Goal: Find specific page/section: Find specific page/section

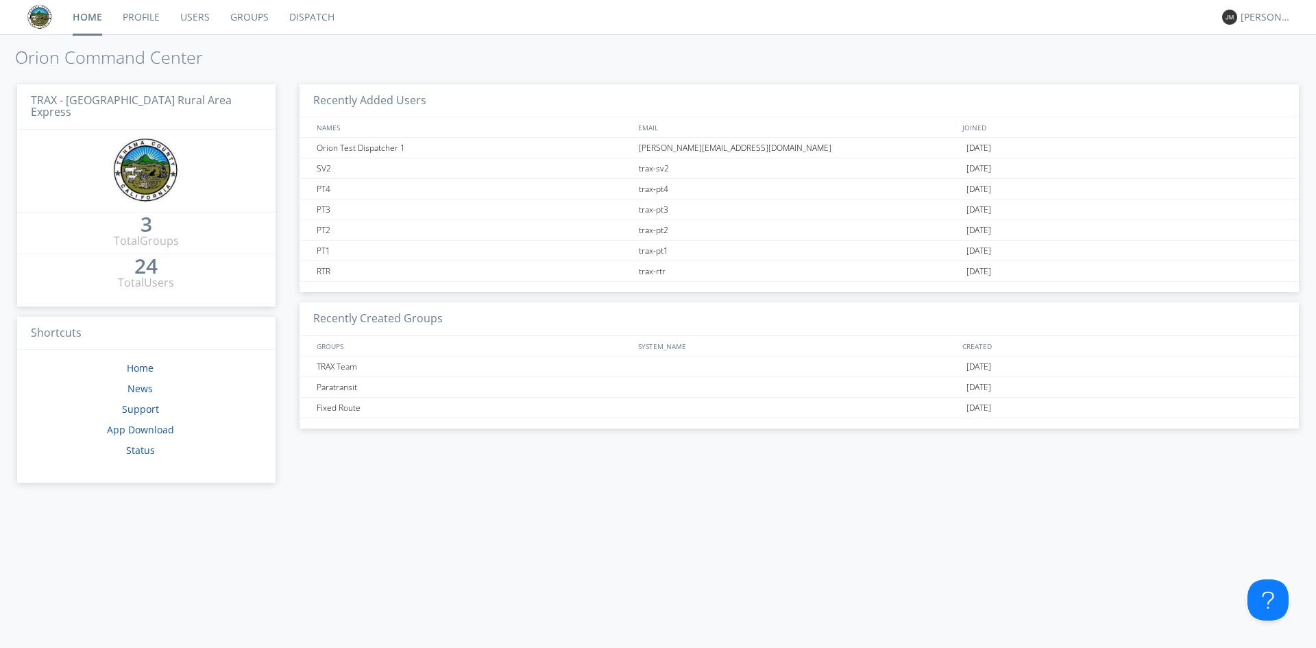
click at [319, 22] on link "Dispatch" at bounding box center [312, 17] width 66 height 34
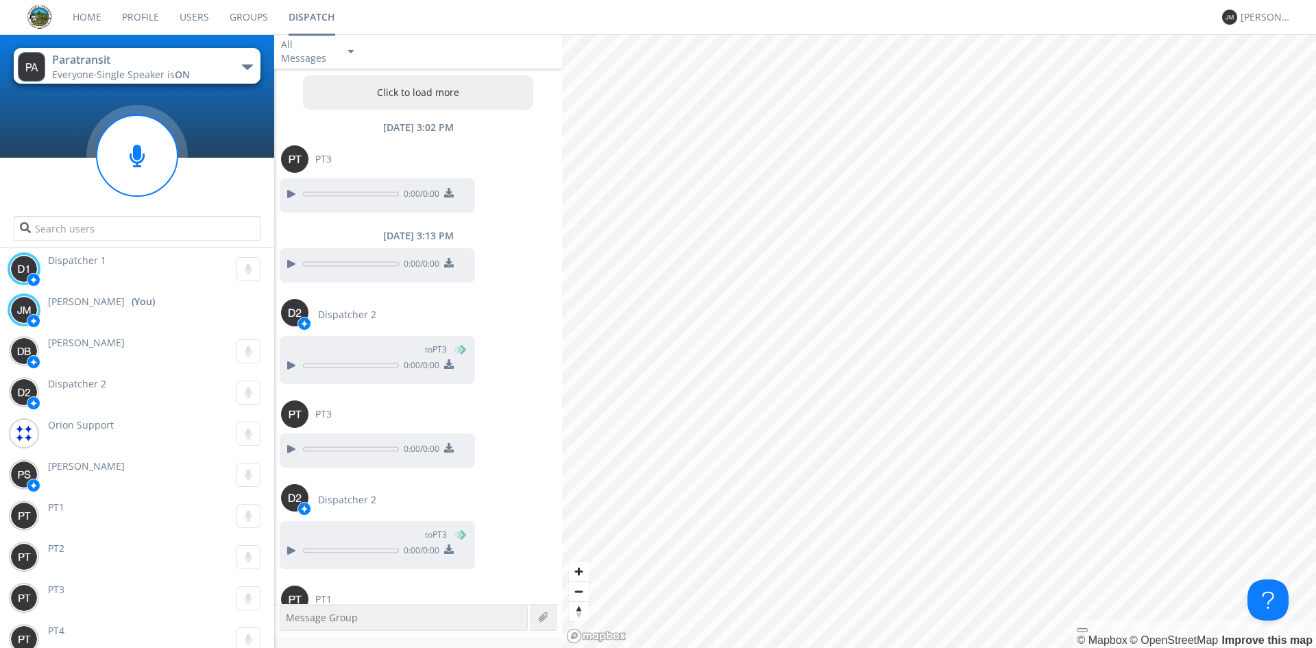
click at [208, 71] on button "Paratransit Everyone · Single Speaker is ON" at bounding box center [137, 66] width 247 height 36
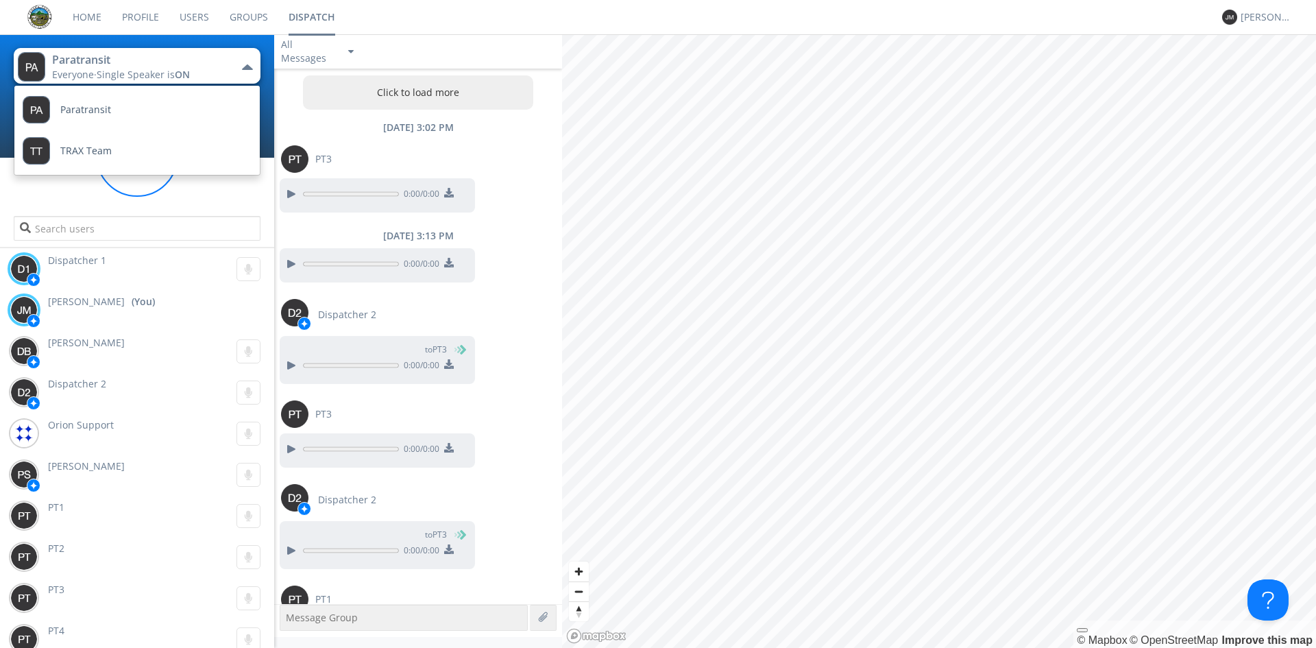
click at [208, 71] on button "Paratransit Everyone · Single Speaker is ON" at bounding box center [137, 66] width 247 height 36
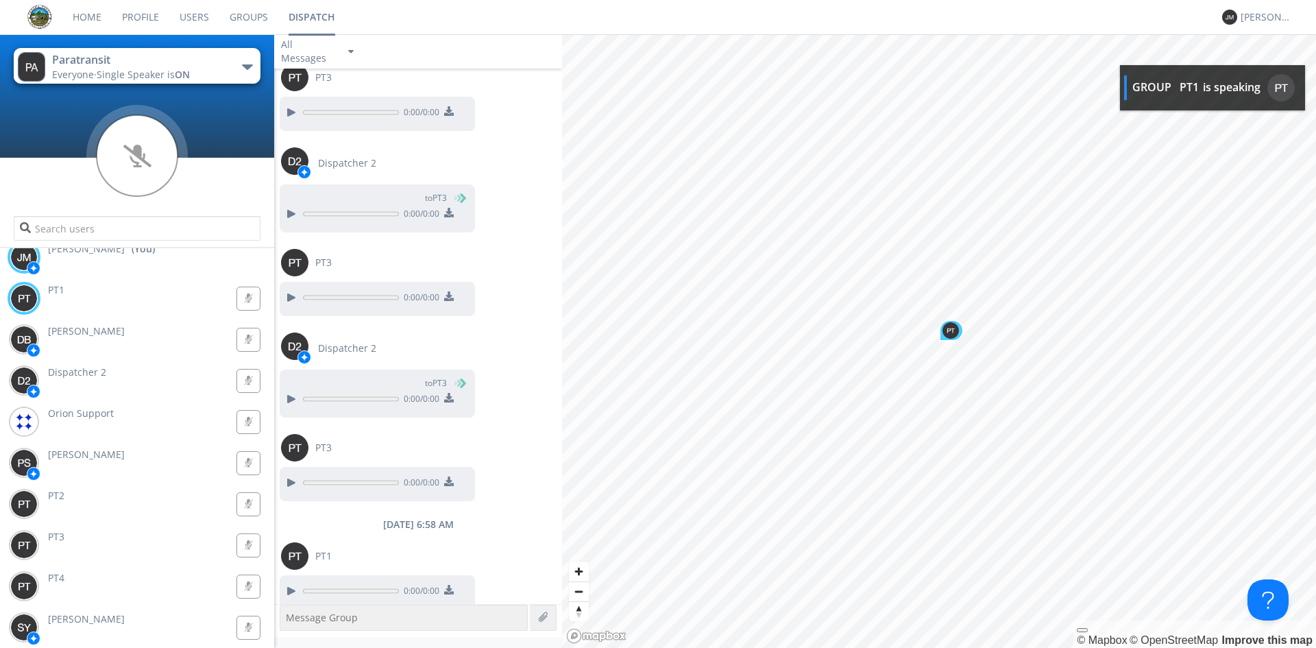
scroll to position [1465, 0]
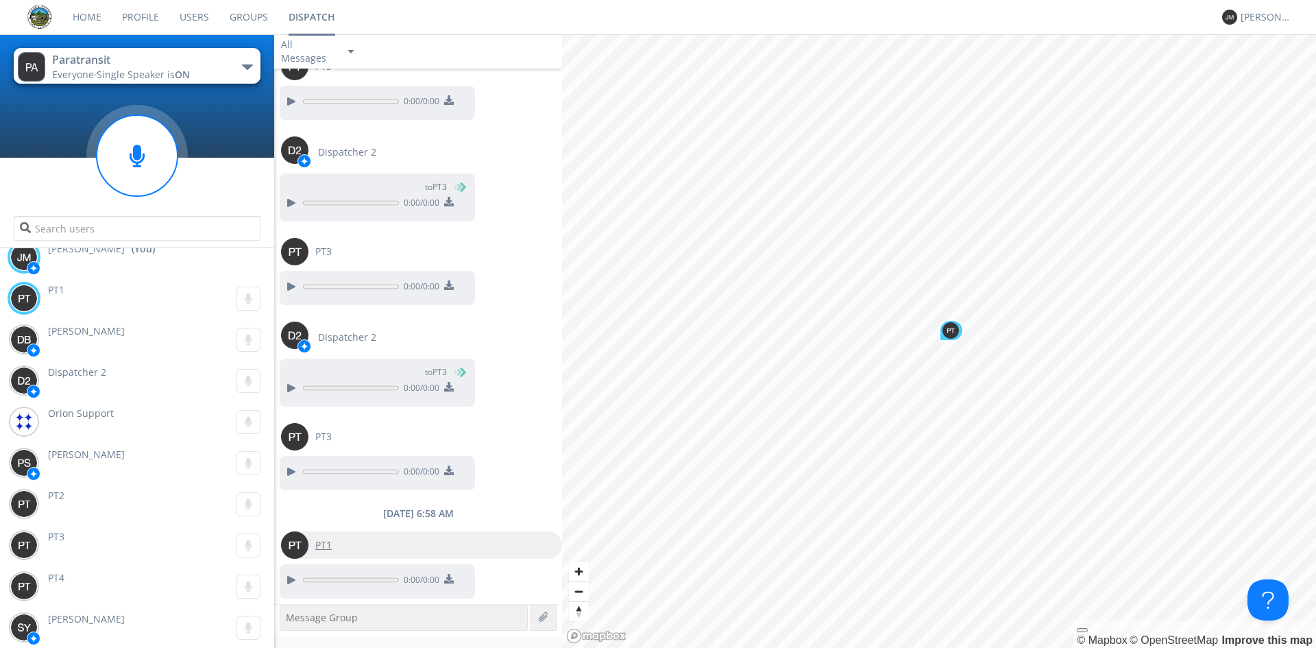
click at [321, 548] on span "PT1" at bounding box center [323, 545] width 16 height 14
type input "PT1"
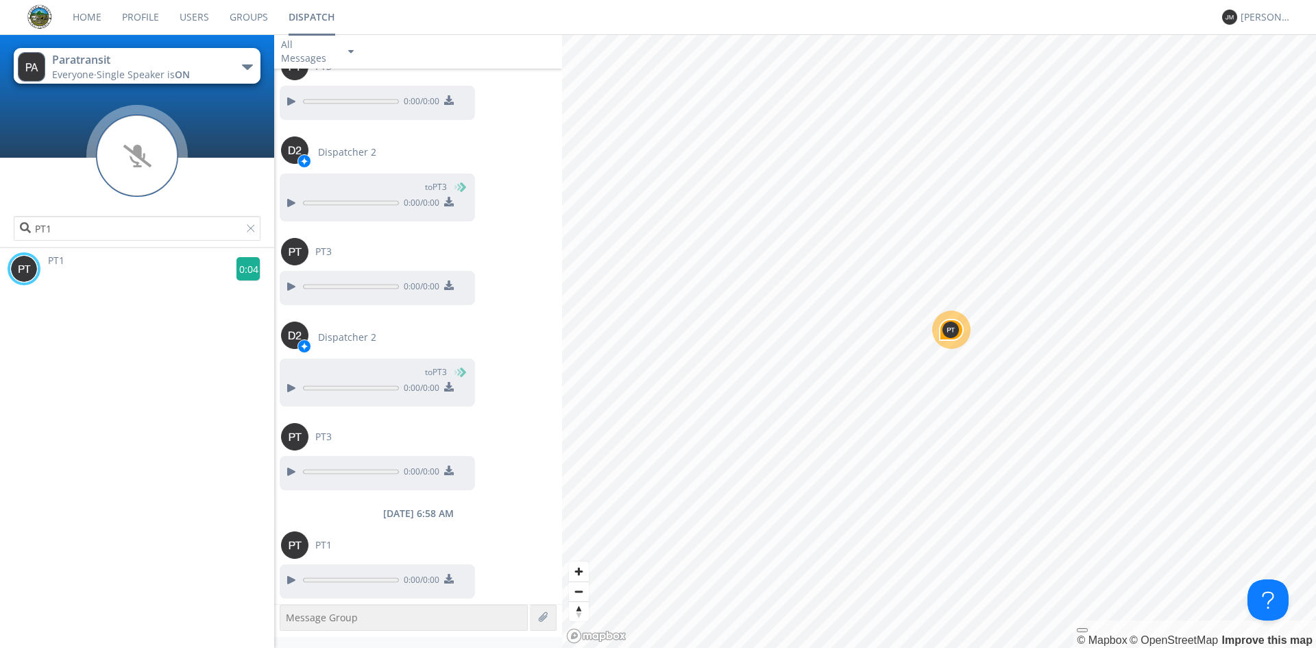
click at [240, 269] on g at bounding box center [248, 269] width 24 height 24
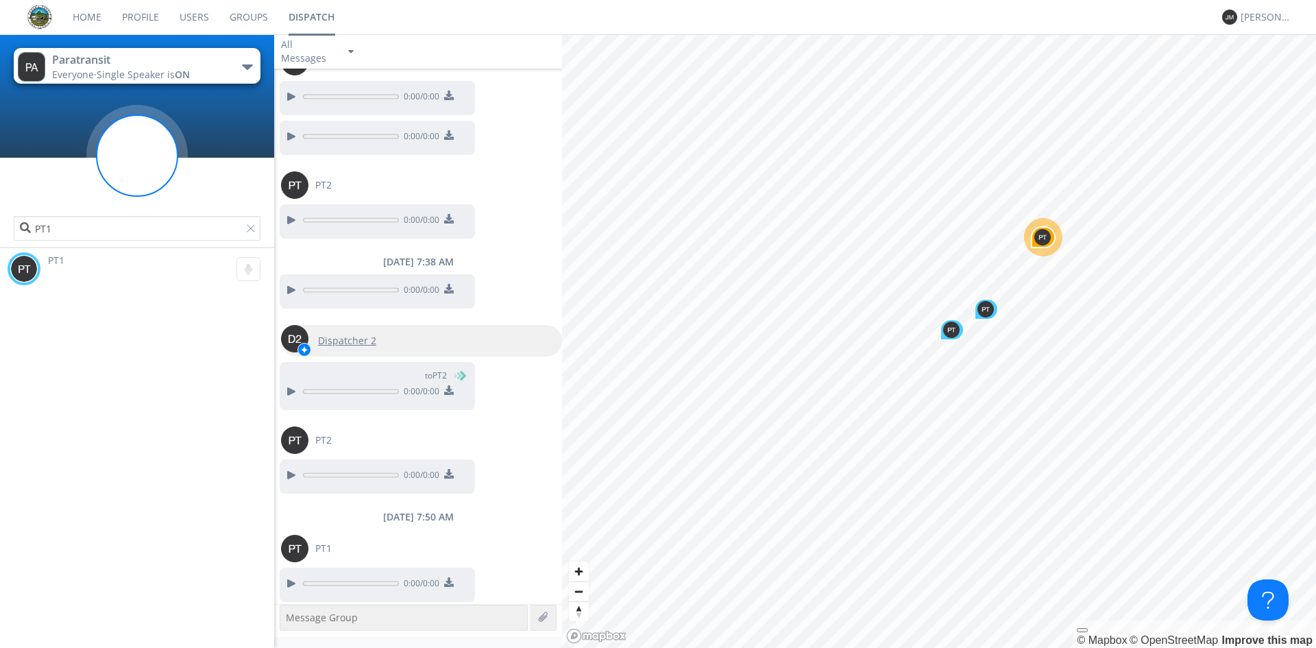
scroll to position [2983, 0]
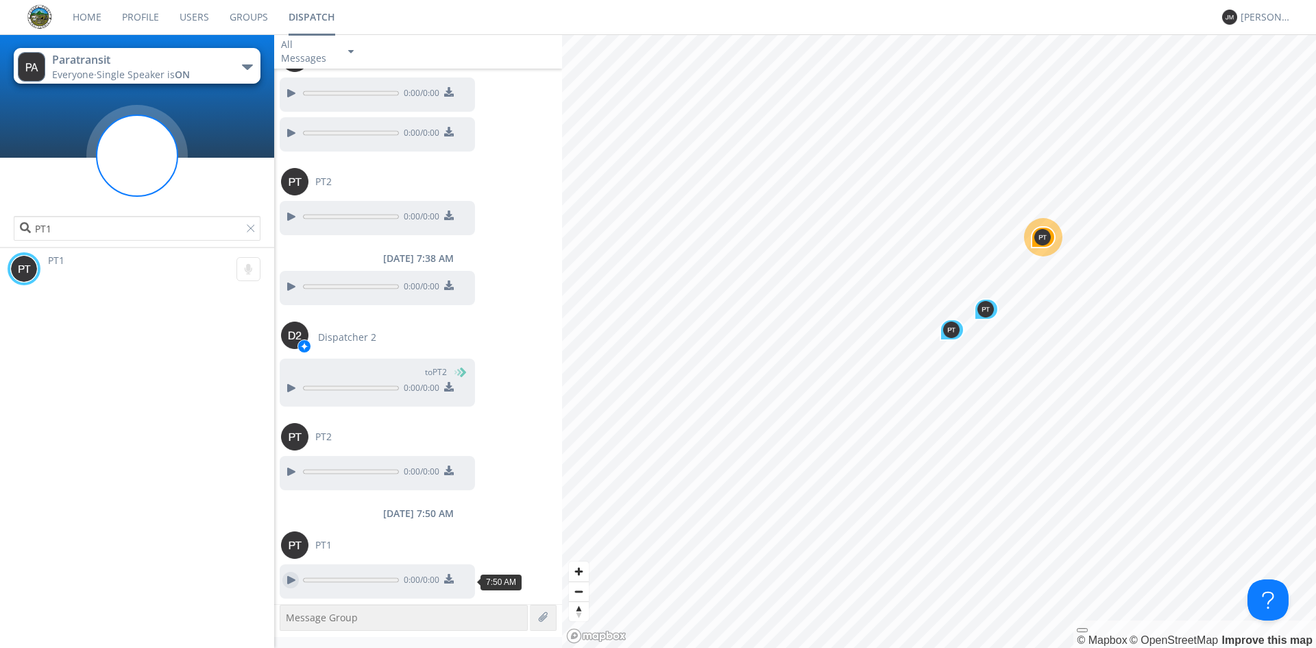
click at [292, 578] on div at bounding box center [290, 580] width 16 height 16
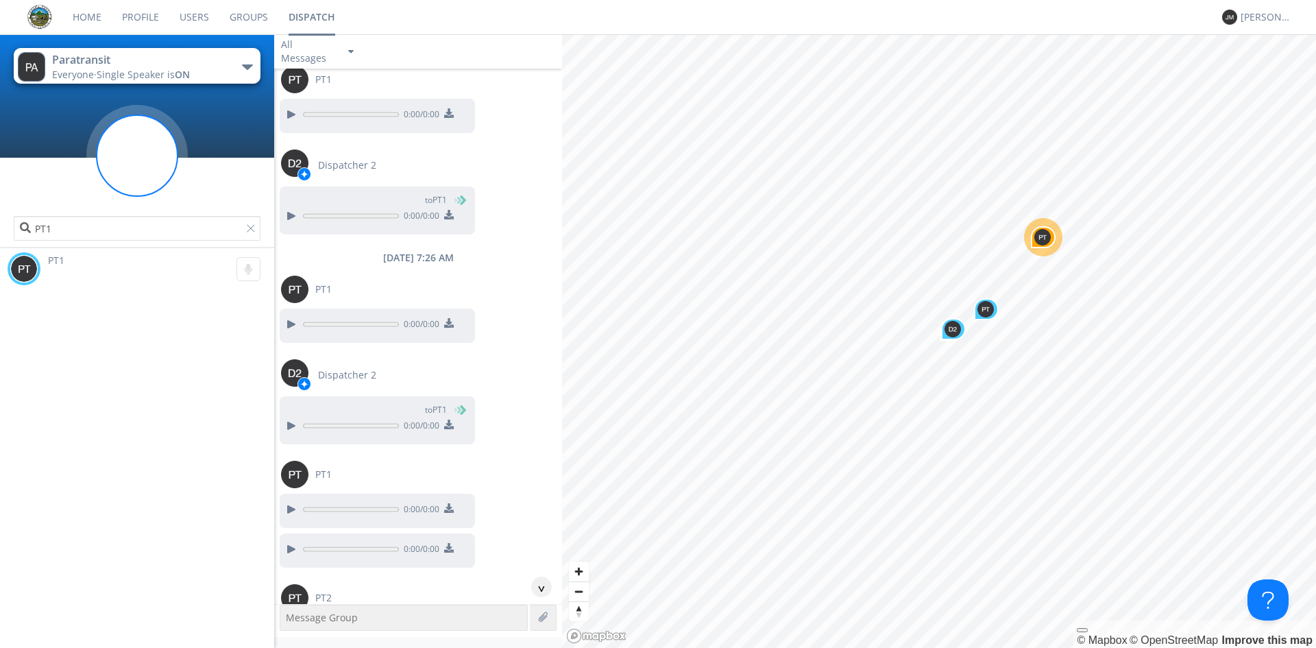
scroll to position [2536, 0]
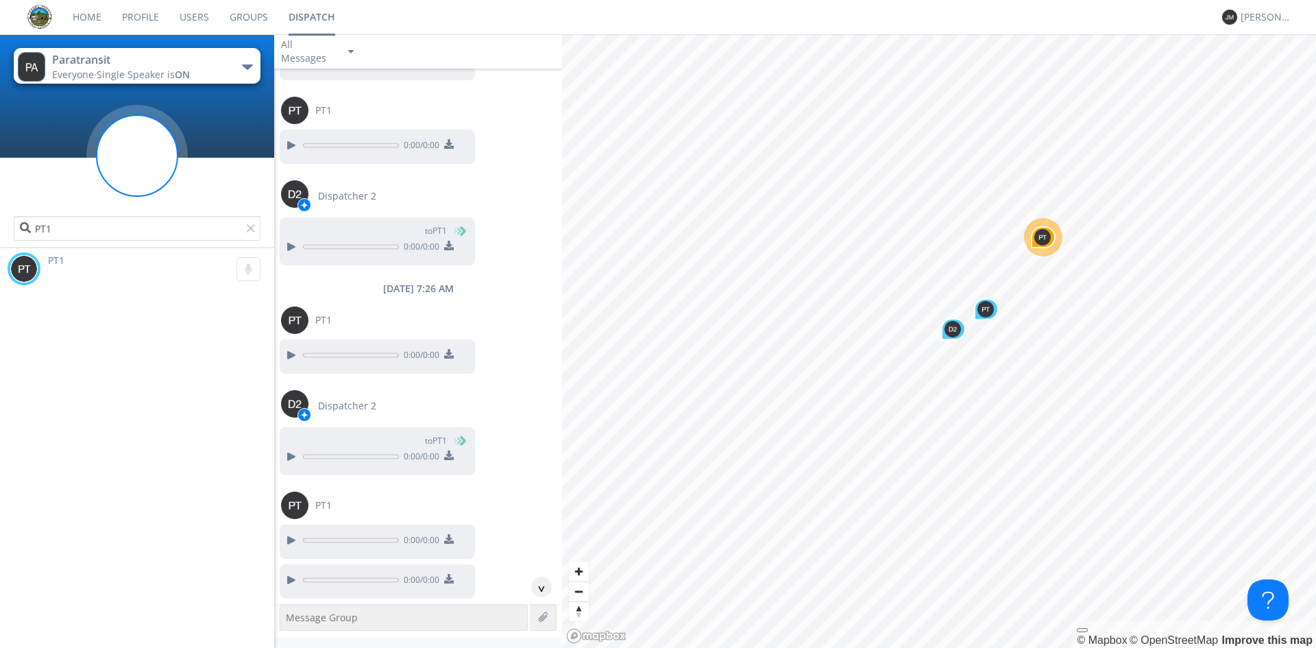
click at [187, 51] on button "Paratransit Everyone · Single Speaker is ON" at bounding box center [137, 66] width 247 height 36
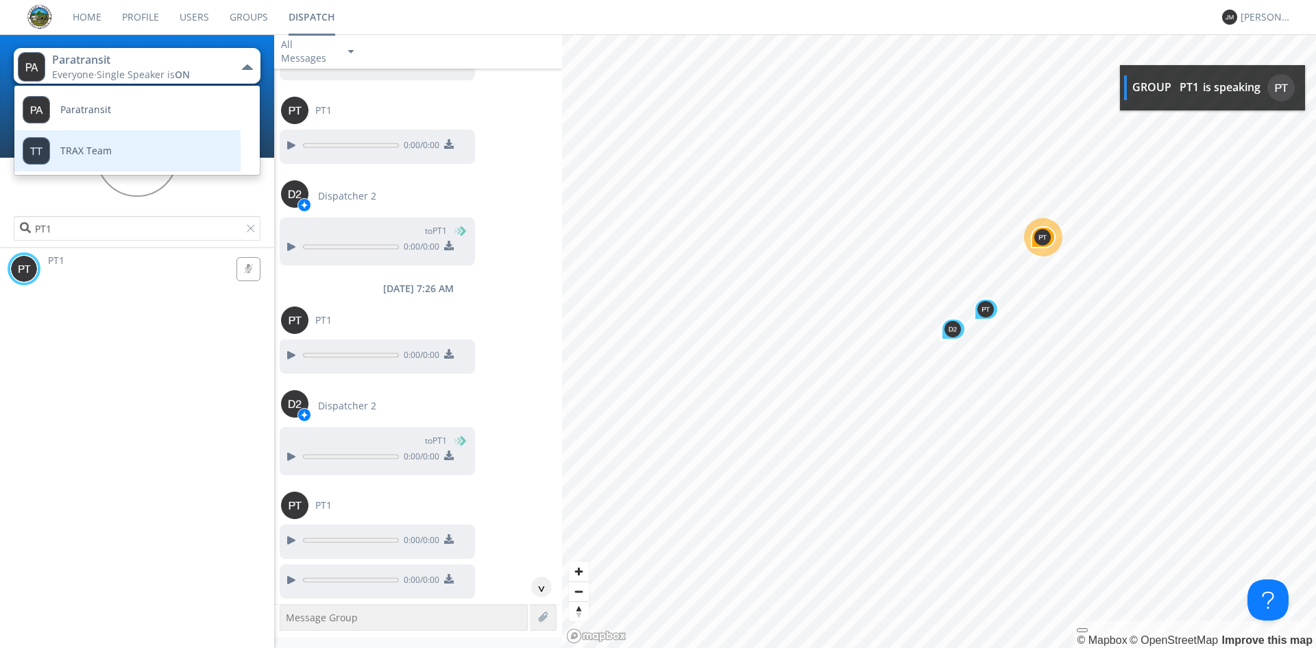
click at [97, 147] on span "TRAX Team" at bounding box center [85, 151] width 51 height 10
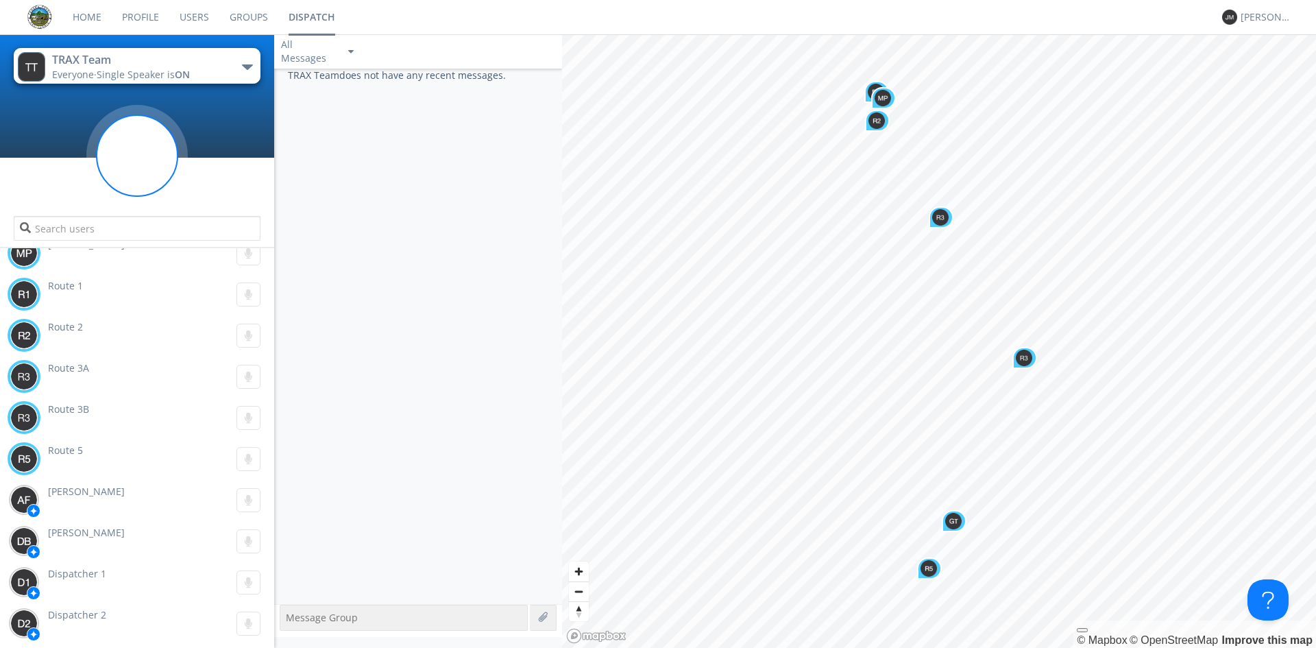
scroll to position [0, 0]
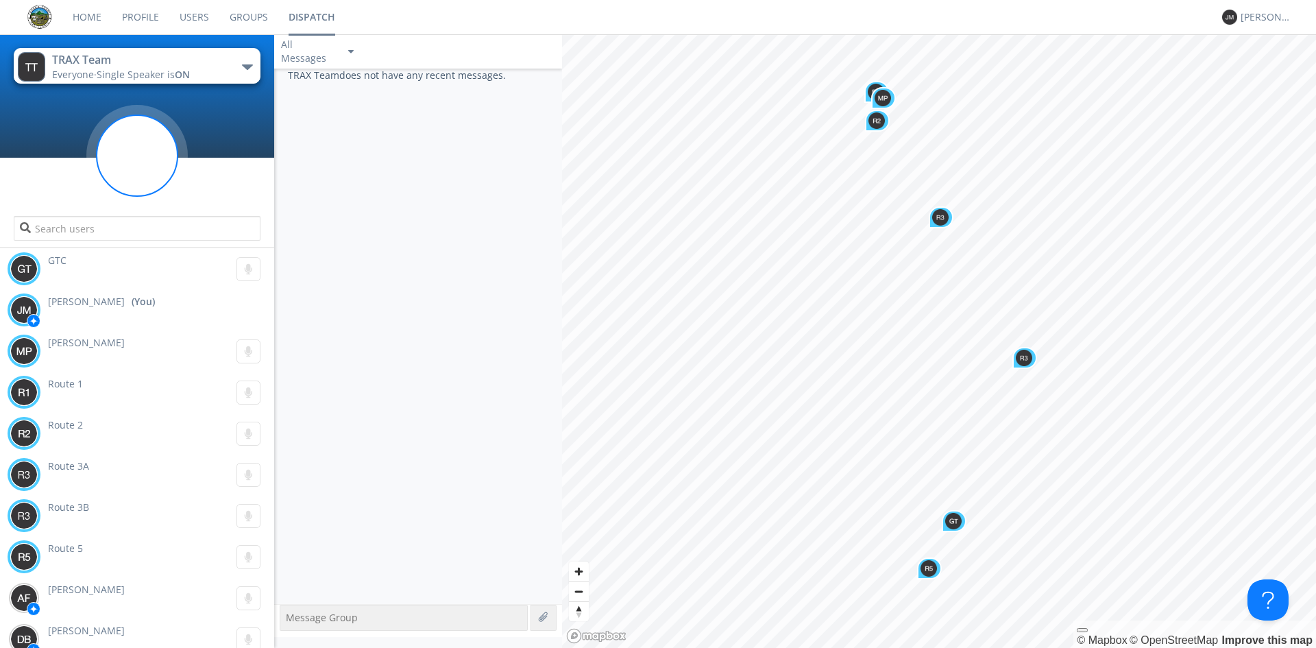
click at [490, 497] on div "TRAX Team does not have any recent messages." at bounding box center [418, 336] width 288 height 535
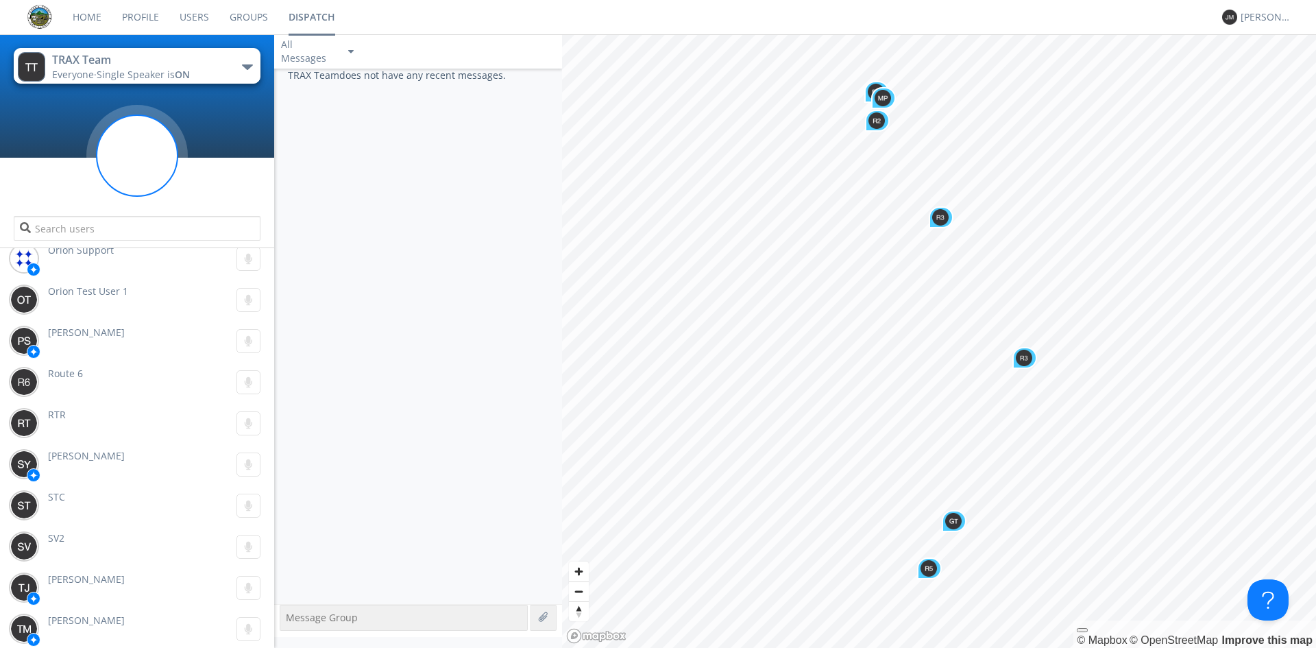
scroll to position [505, 0]
click at [116, 69] on span "Single Speaker is ON" at bounding box center [143, 74] width 93 height 13
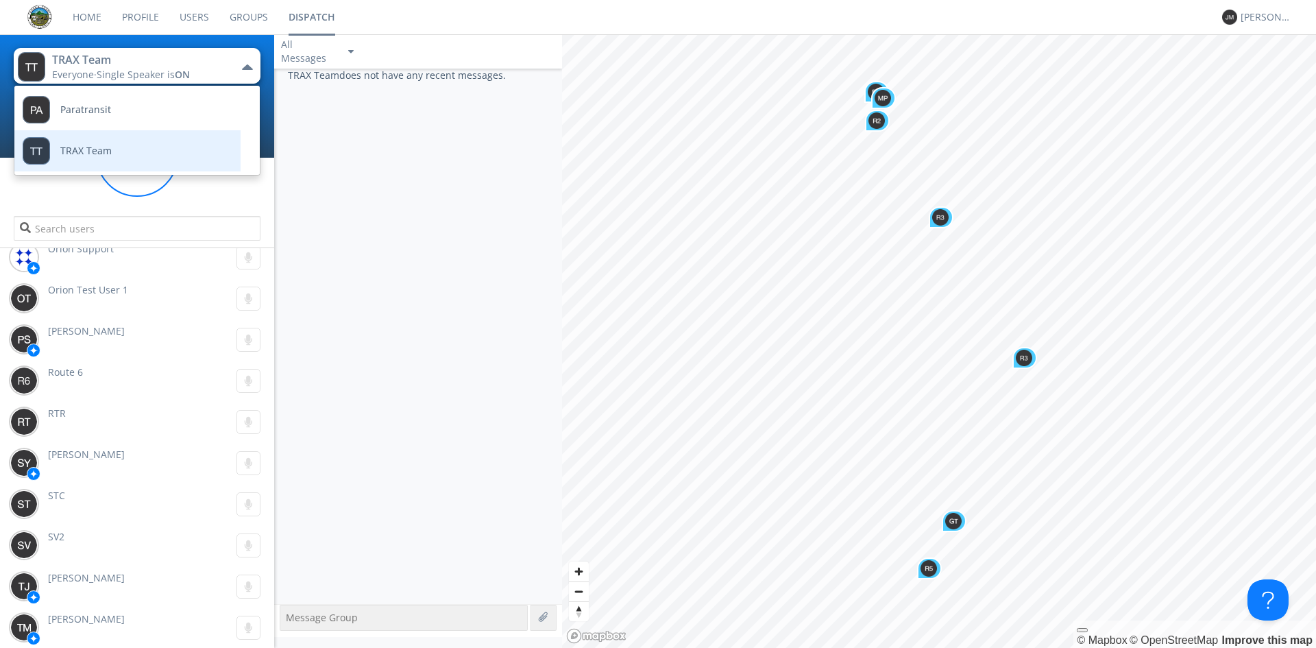
click at [60, 160] on div "TRAX Team" at bounding box center [67, 150] width 89 height 41
